Goal: Navigation & Orientation: Find specific page/section

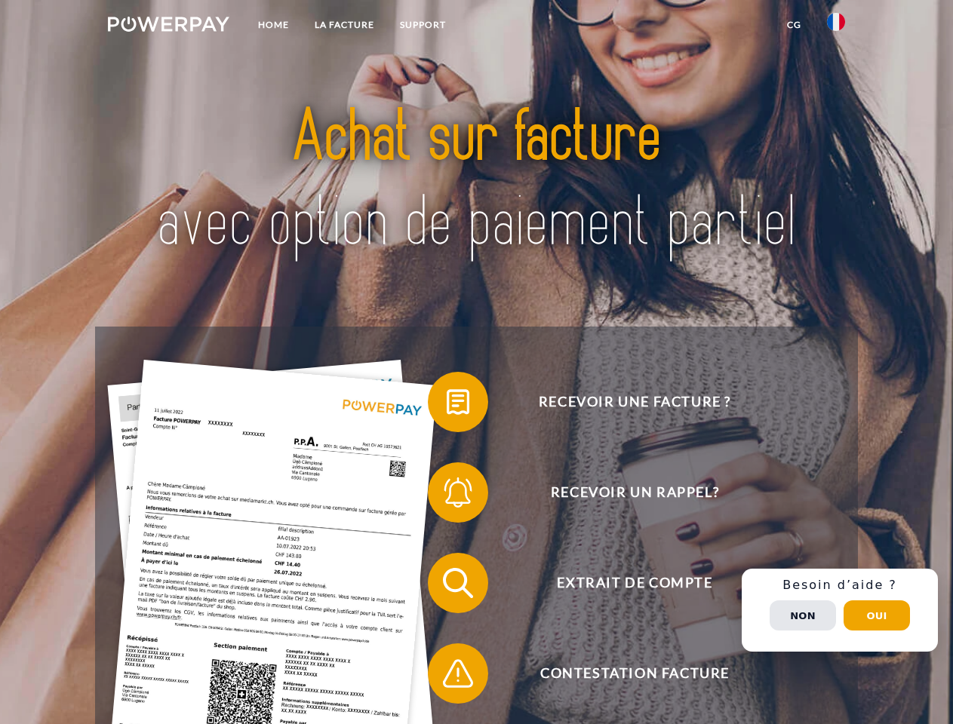
click at [168, 26] on img at bounding box center [168, 24] width 121 height 15
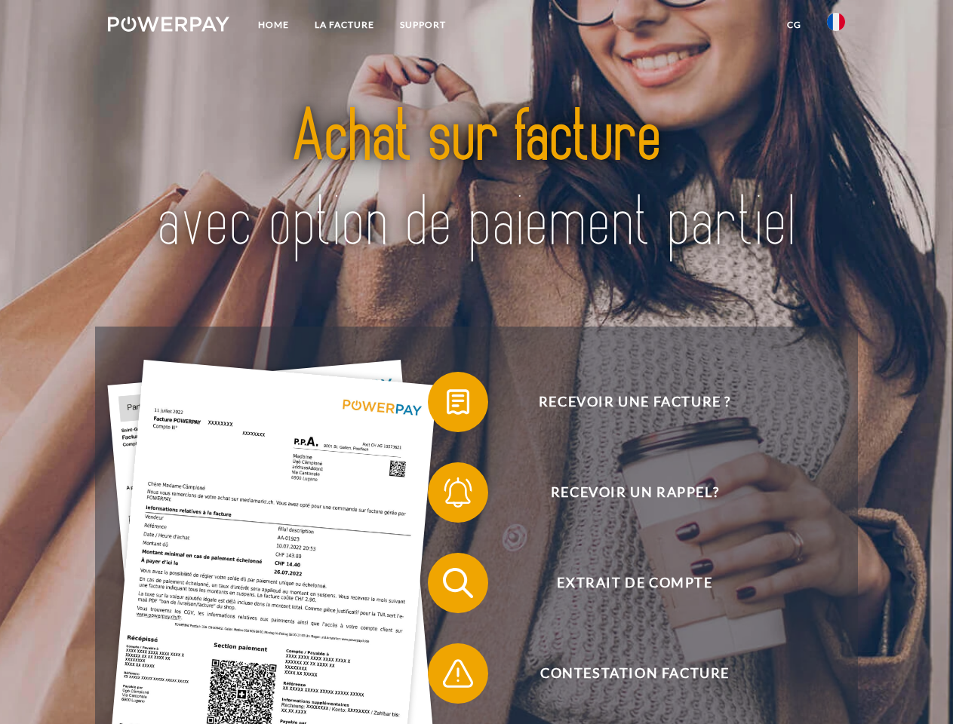
click at [836, 26] on img at bounding box center [836, 22] width 18 height 18
click at [794, 25] on link "CG" at bounding box center [794, 24] width 40 height 27
click at [447, 405] on span at bounding box center [435, 401] width 75 height 75
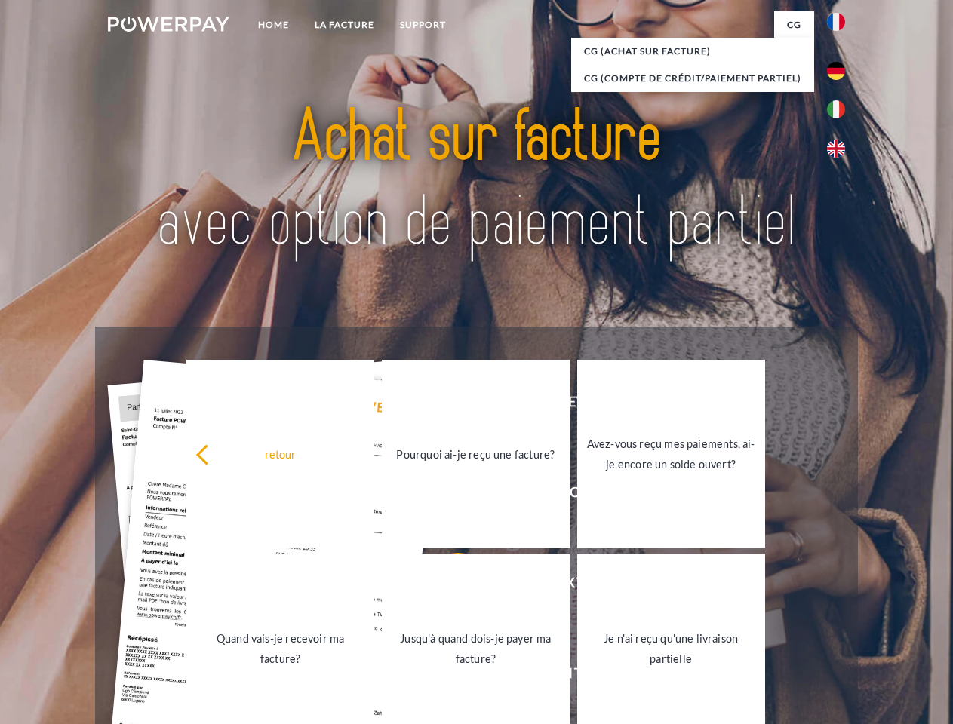
click at [447, 496] on link "Pourquoi ai-je reçu une facture?" at bounding box center [476, 454] width 188 height 189
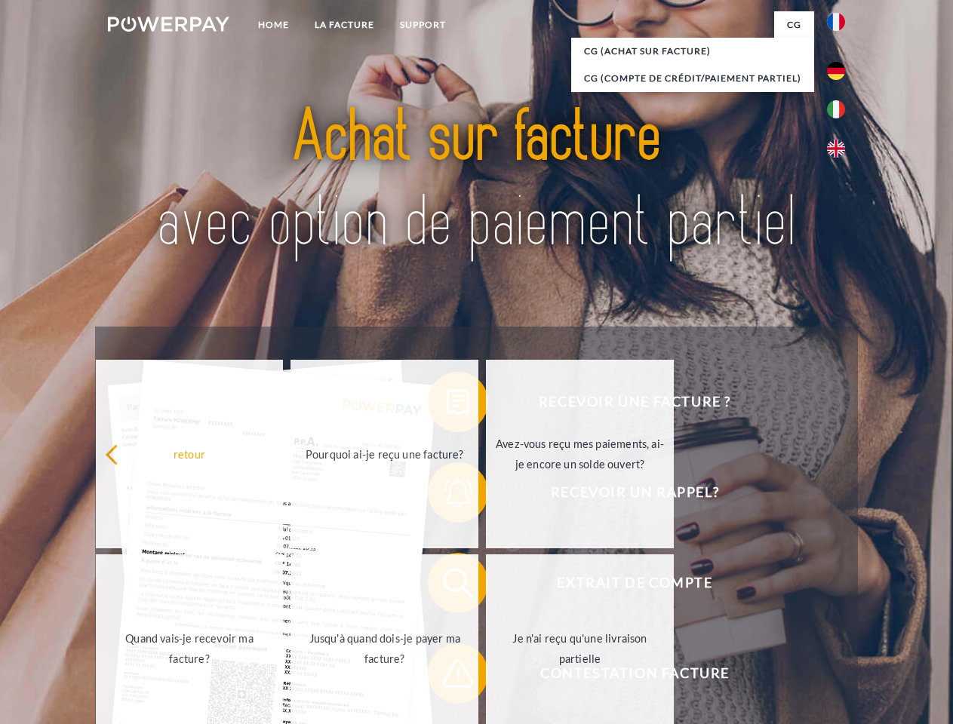
click at [447, 586] on span at bounding box center [435, 583] width 75 height 75
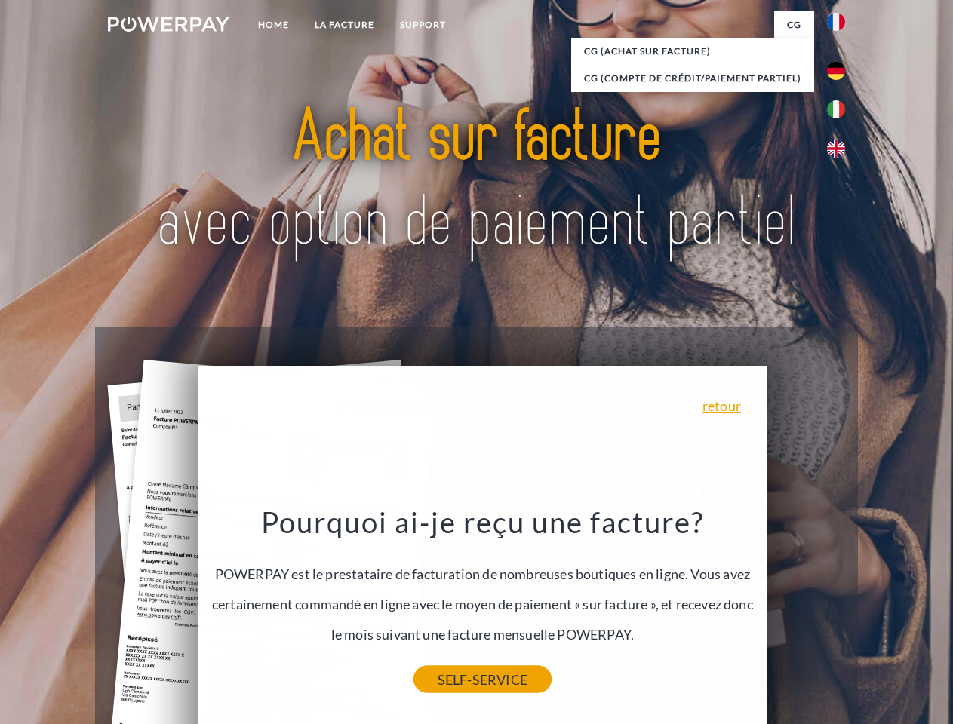
click at [447, 677] on link "SELF-SERVICE" at bounding box center [482, 679] width 138 height 27
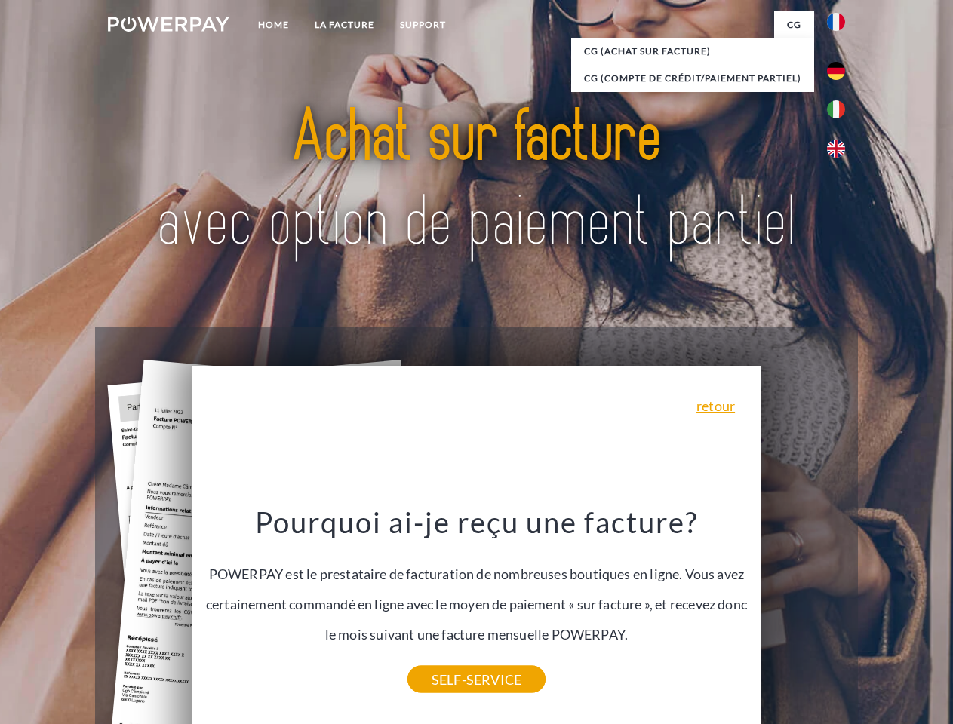
click at [840, 610] on div "Recevoir une facture ? Recevoir un rappel? Extrait de compte retour" at bounding box center [476, 629] width 762 height 604
click at [803, 613] on span "Extrait de compte" at bounding box center [635, 583] width 370 height 60
click at [877, 616] on header "Home LA FACTURE Support" at bounding box center [476, 521] width 953 height 1042
